Goal: Task Accomplishment & Management: Manage account settings

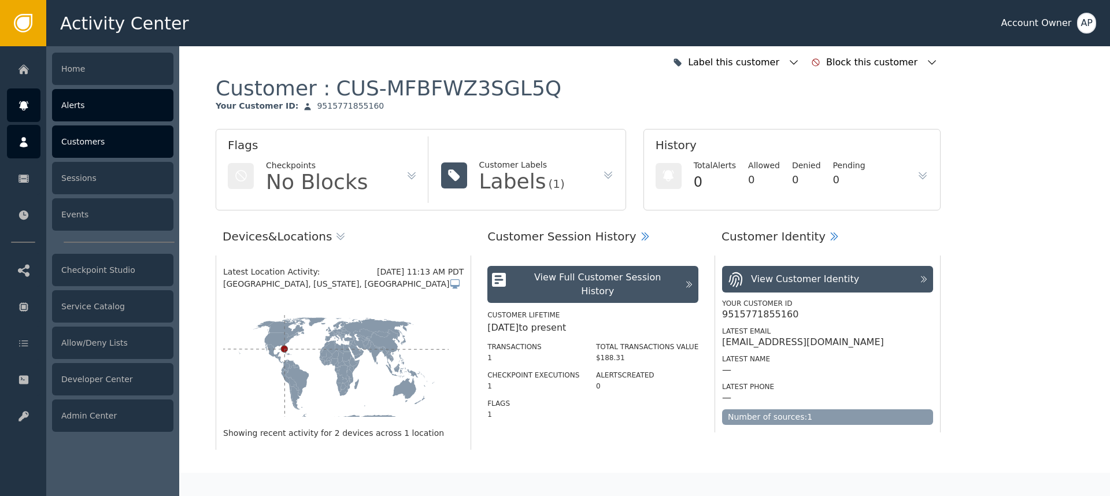
scroll to position [1242, 0]
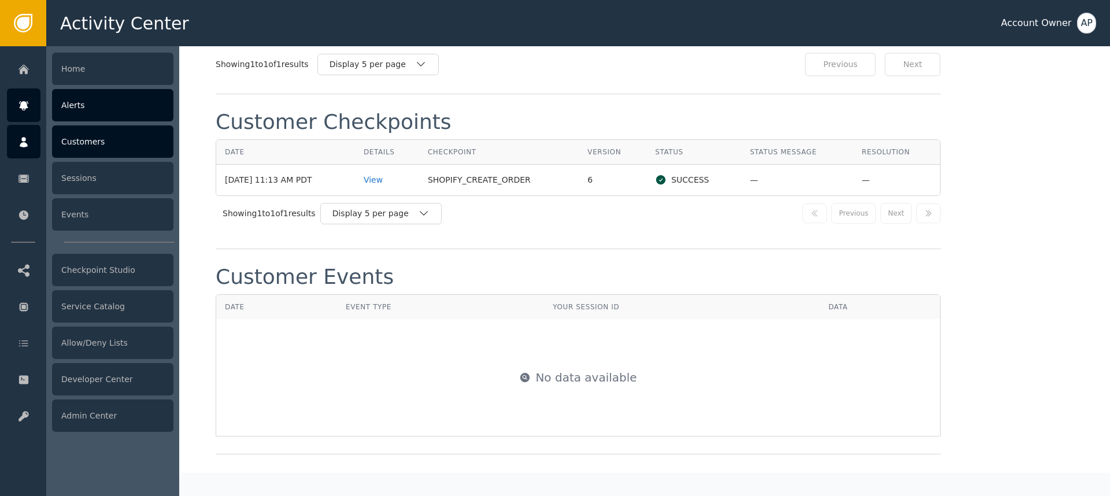
click at [33, 106] on div at bounding box center [24, 105] width 34 height 34
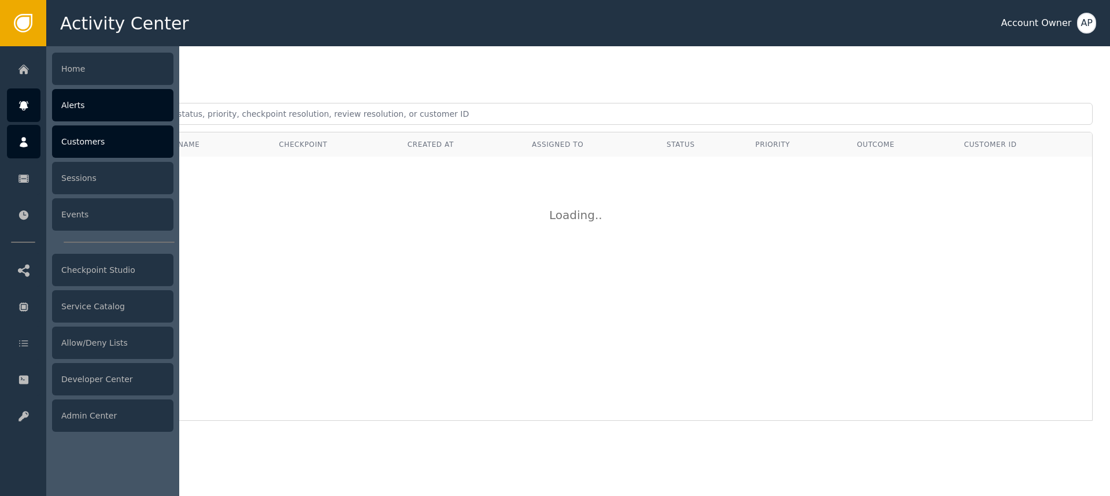
click at [29, 143] on div at bounding box center [24, 142] width 34 height 34
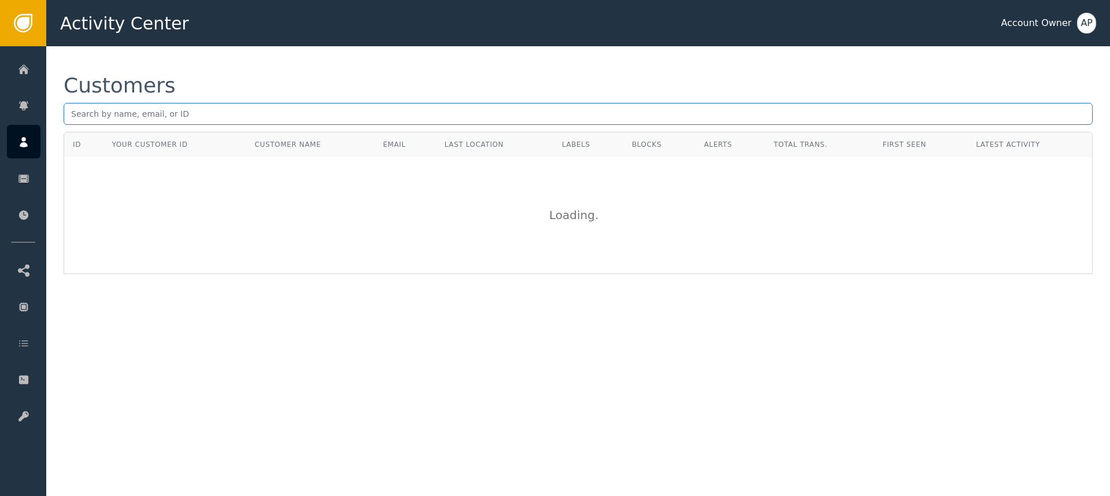
click at [121, 120] on input "text" at bounding box center [578, 114] width 1029 height 22
paste input "[EMAIL_ADDRESS][DOMAIN_NAME]"
type input "[EMAIL_ADDRESS][DOMAIN_NAME]"
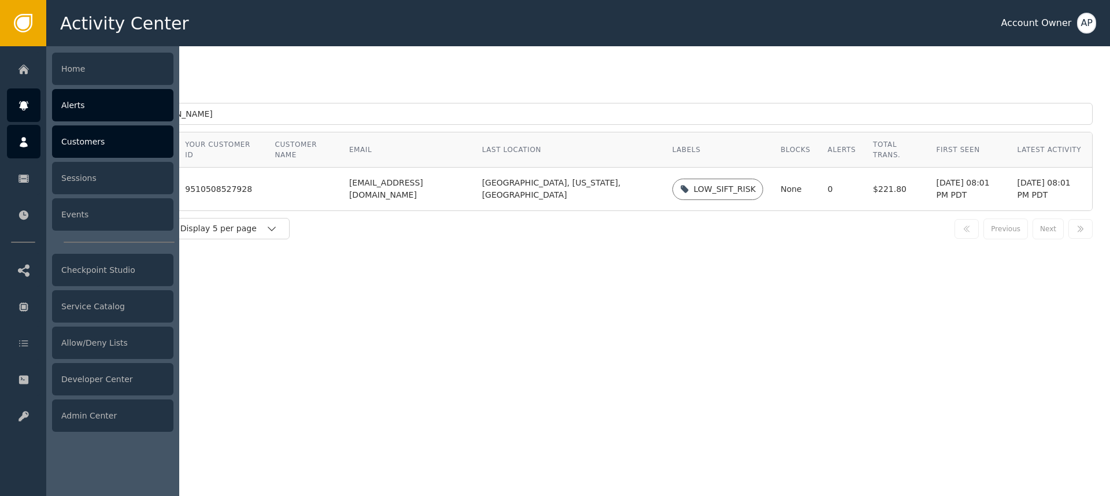
click at [30, 102] on div at bounding box center [24, 105] width 34 height 34
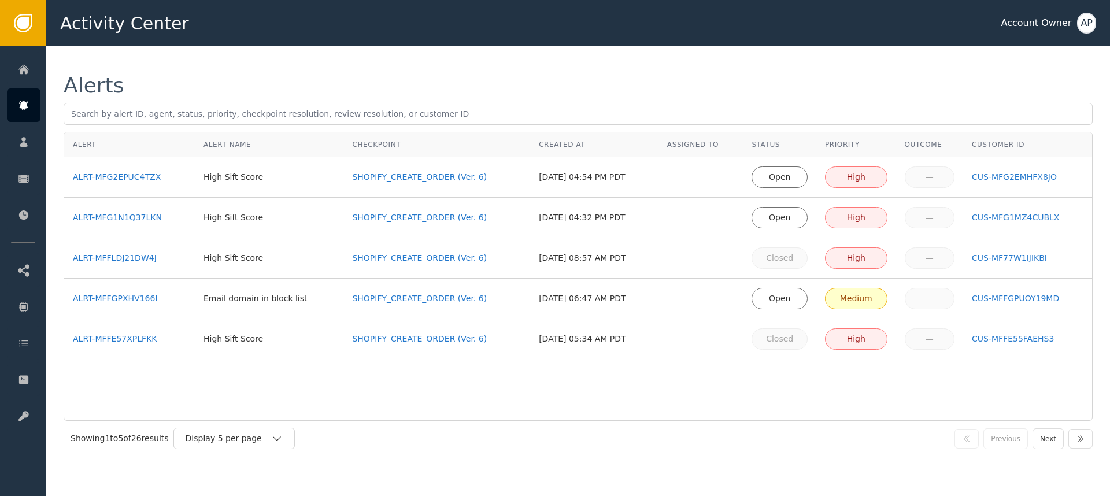
drag, startPoint x: 350, startPoint y: 47, endPoint x: 350, endPoint y: 64, distance: 17.4
click at [350, 47] on div "Alerts Alert Alert Name Checkpoint Created At Assigned To Status Priority Outco…" at bounding box center [578, 265] width 1064 height 439
click at [132, 217] on div "ALRT-MFG1N1Q37LKN" at bounding box center [129, 218] width 113 height 12
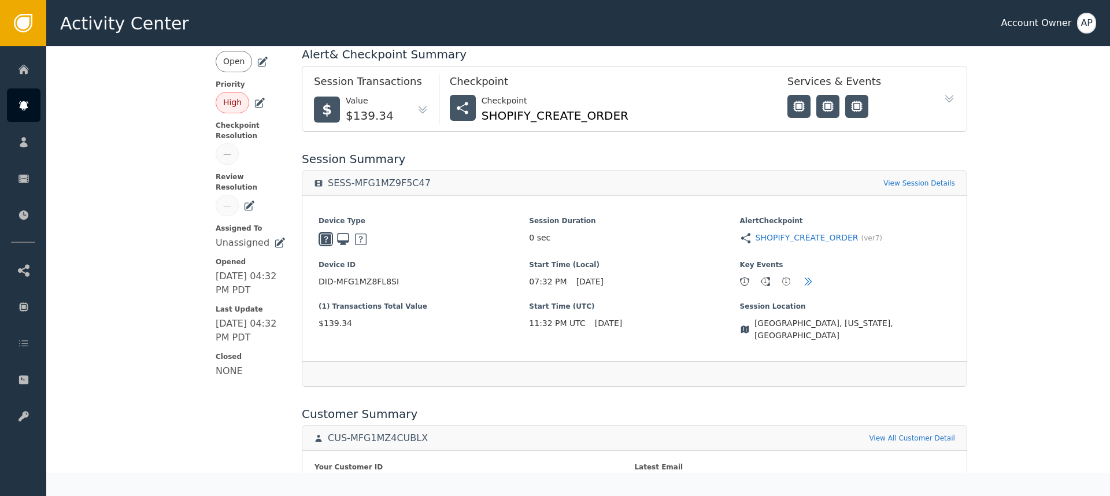
scroll to position [238, 0]
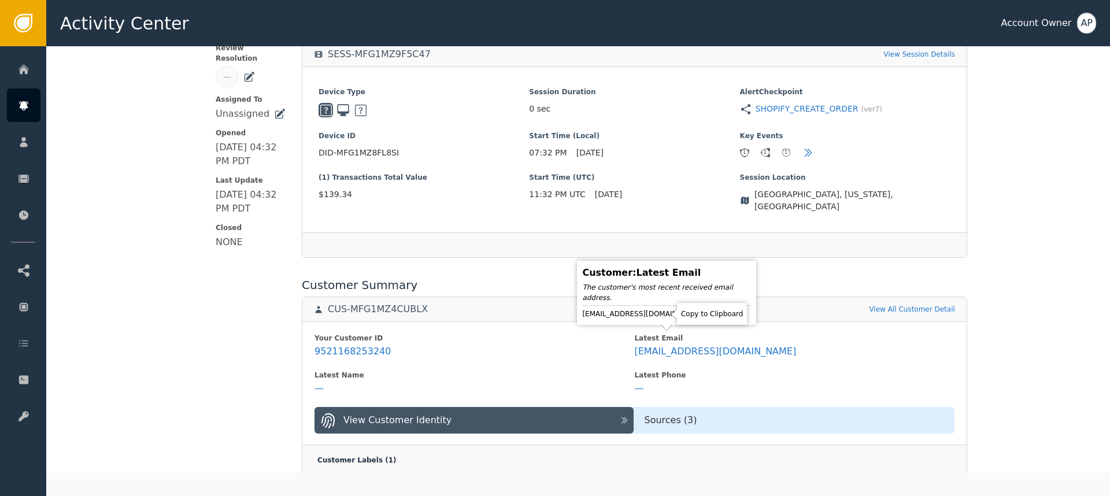
click at [708, 313] on icon at bounding box center [714, 314] width 12 height 12
